Goal: Information Seeking & Learning: Learn about a topic

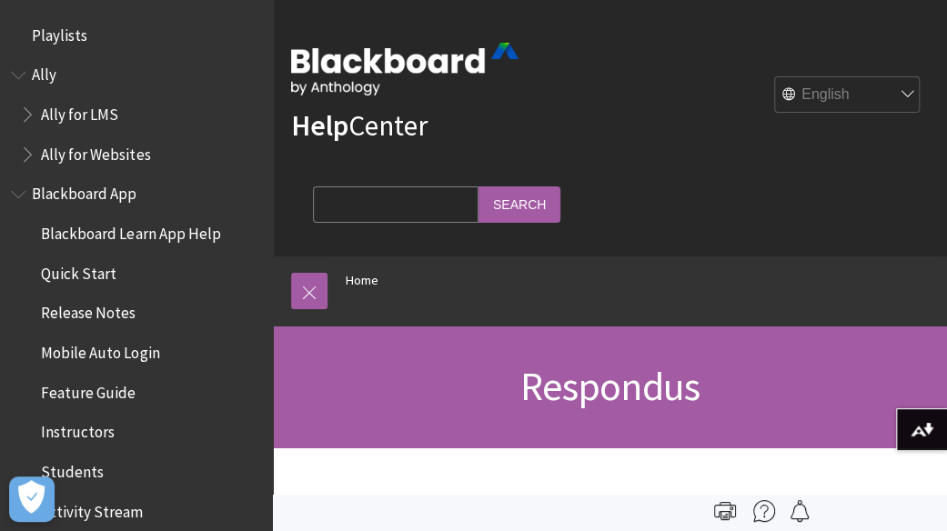
click at [867, 90] on select "English عربية Català Cymraeg Deutsch Español Suomi Français עברית Italiano 日本語 …" at bounding box center [848, 95] width 146 height 36
select select "/ar-sa/node/39461"
click at [775, 77] on select "English عربية Català Cymraeg Deutsch Español Suomi Français עברית Italiano 日本語 …" at bounding box center [848, 95] width 146 height 36
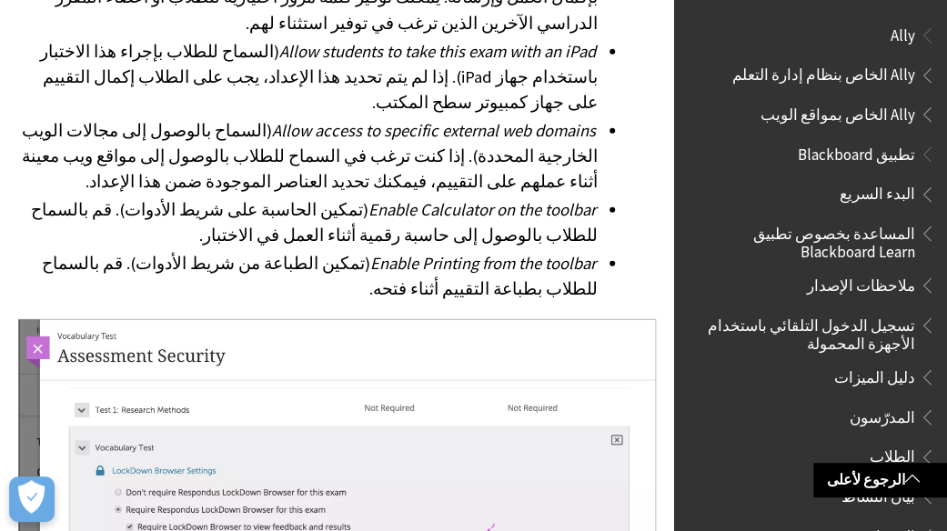
scroll to position [2487, 0]
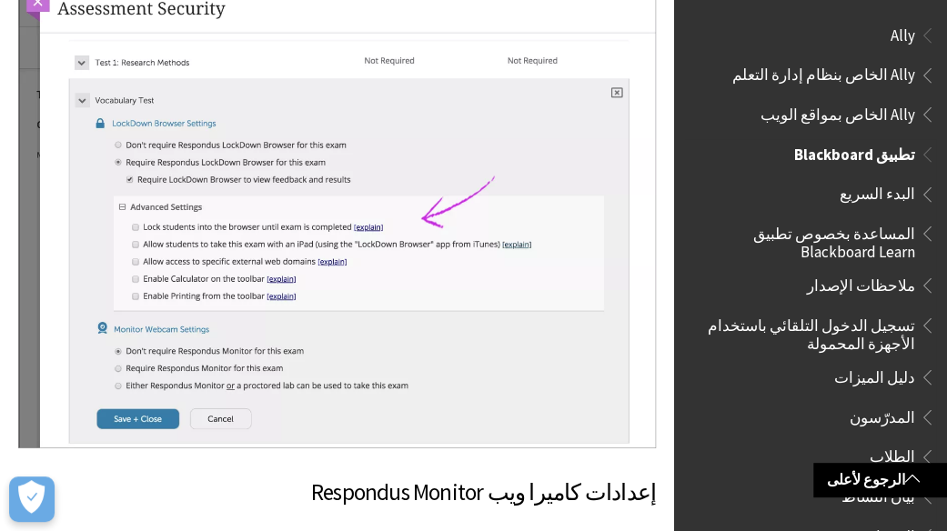
click at [821, 443] on span "الطلاب" at bounding box center [815, 457] width 242 height 31
click at [907, 450] on span "الطلاب" at bounding box center [892, 454] width 45 height 25
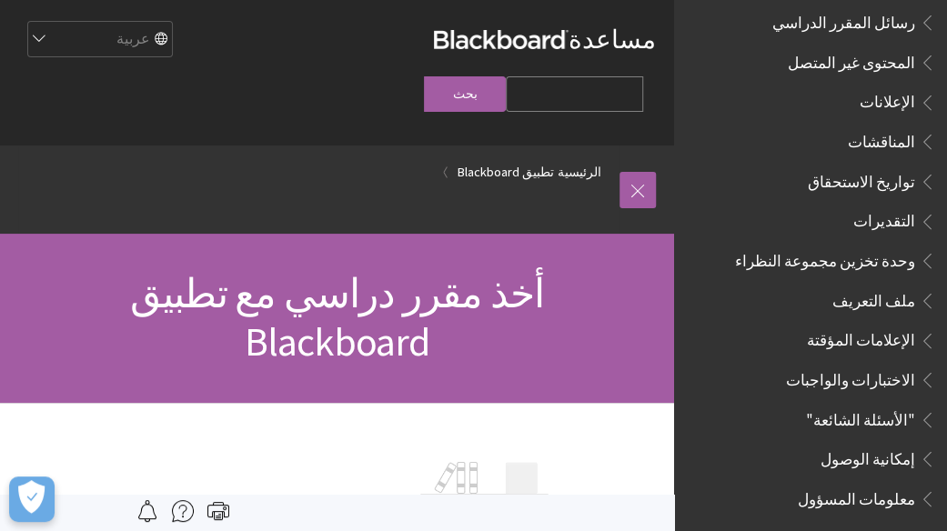
scroll to position [1124, 0]
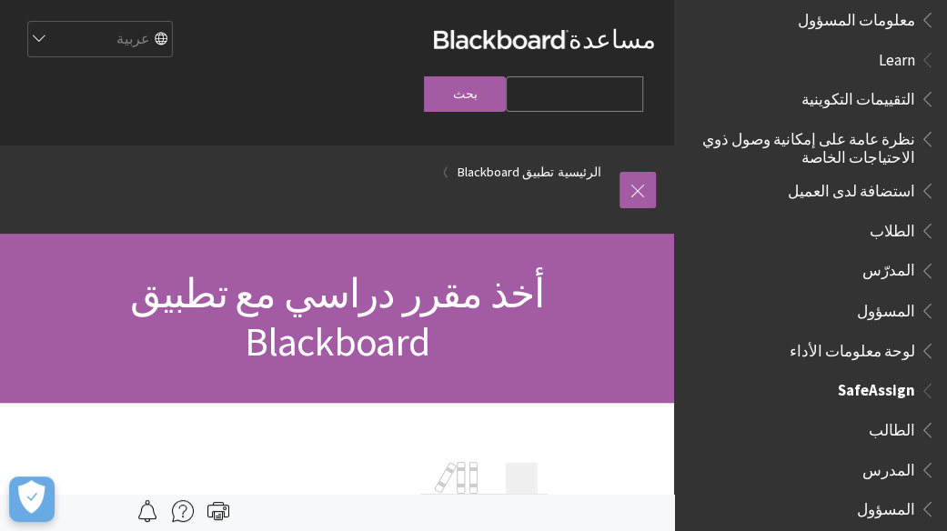
click at [885, 414] on span "الطالب" at bounding box center [892, 426] width 46 height 25
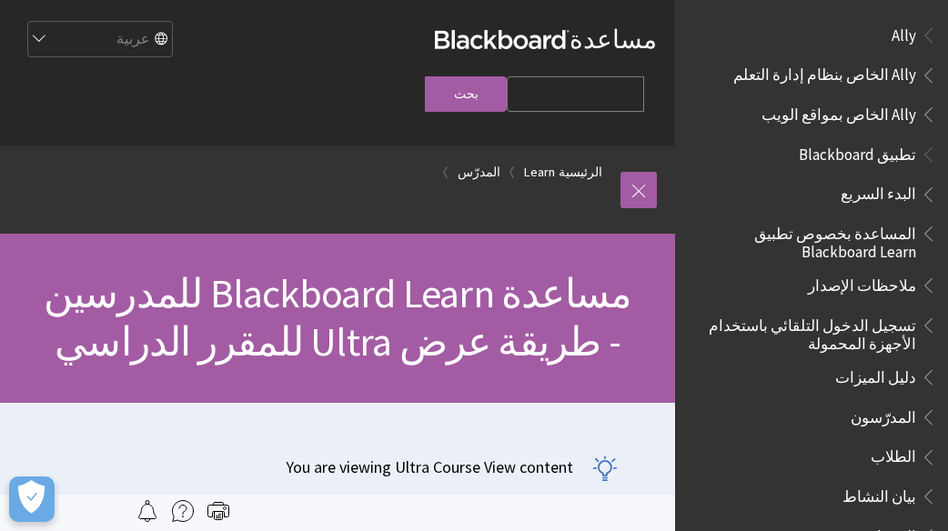
scroll to position [1749, 0]
